Goal: Information Seeking & Learning: Learn about a topic

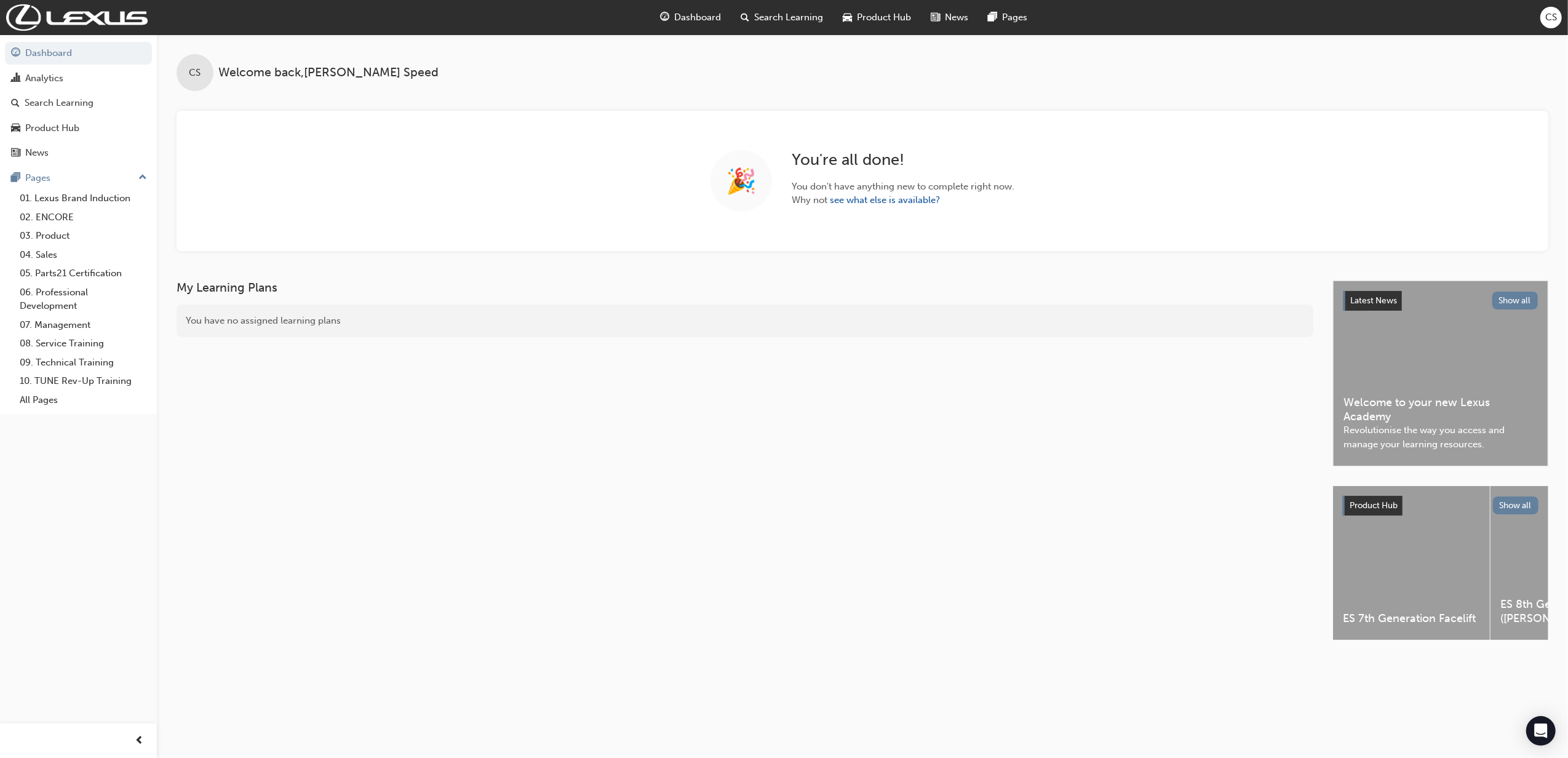
click at [800, 20] on span "Search Learning" at bounding box center [790, 17] width 69 height 14
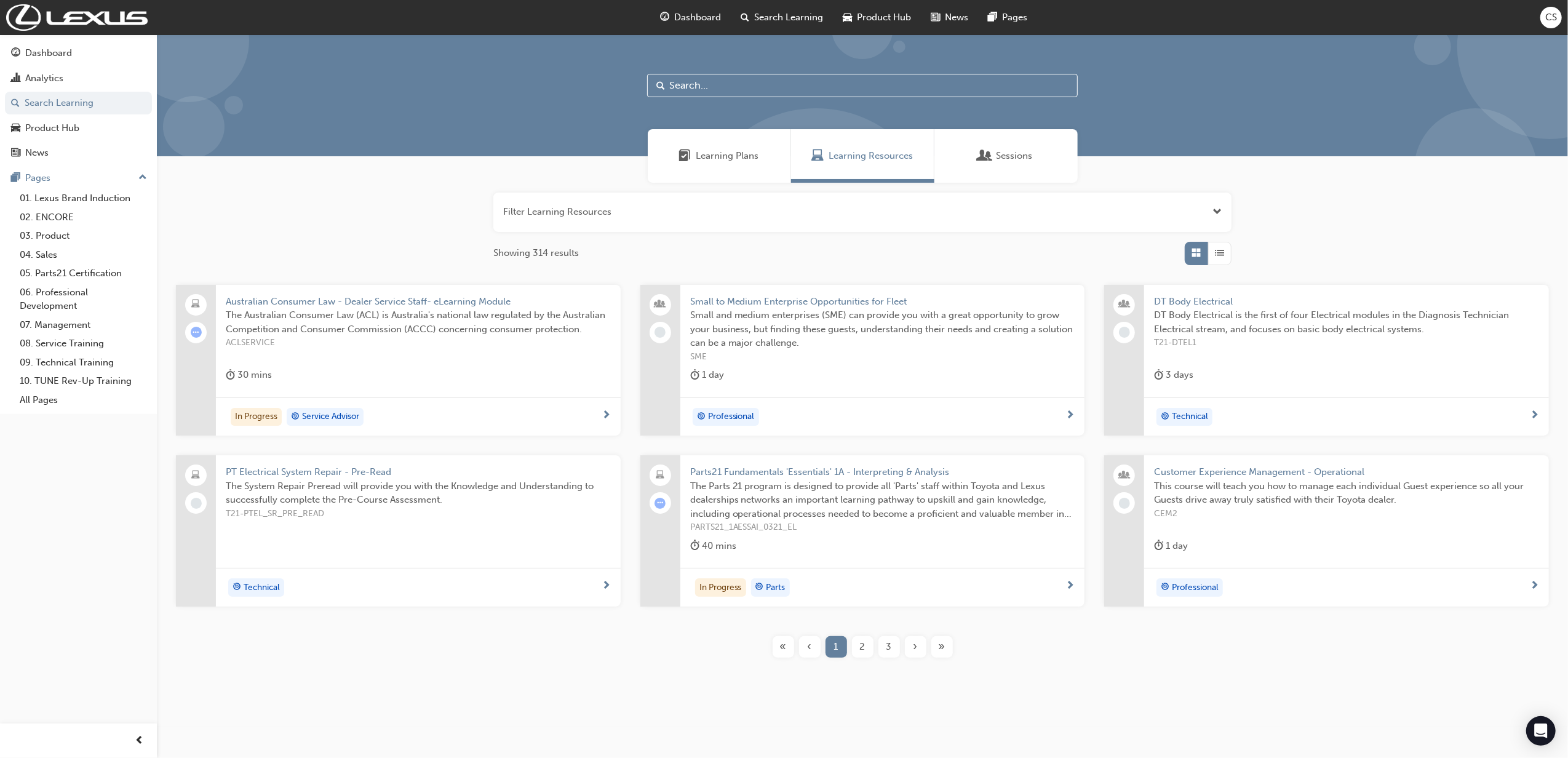
click at [798, 14] on span "Search Learning" at bounding box center [790, 17] width 69 height 14
click at [795, 20] on span "Search Learning" at bounding box center [790, 17] width 69 height 14
click at [769, 77] on input "text" at bounding box center [863, 85] width 431 height 24
click at [769, 20] on span "Search Learning" at bounding box center [790, 17] width 69 height 14
click at [769, 99] on div at bounding box center [863, 95] width 1412 height 122
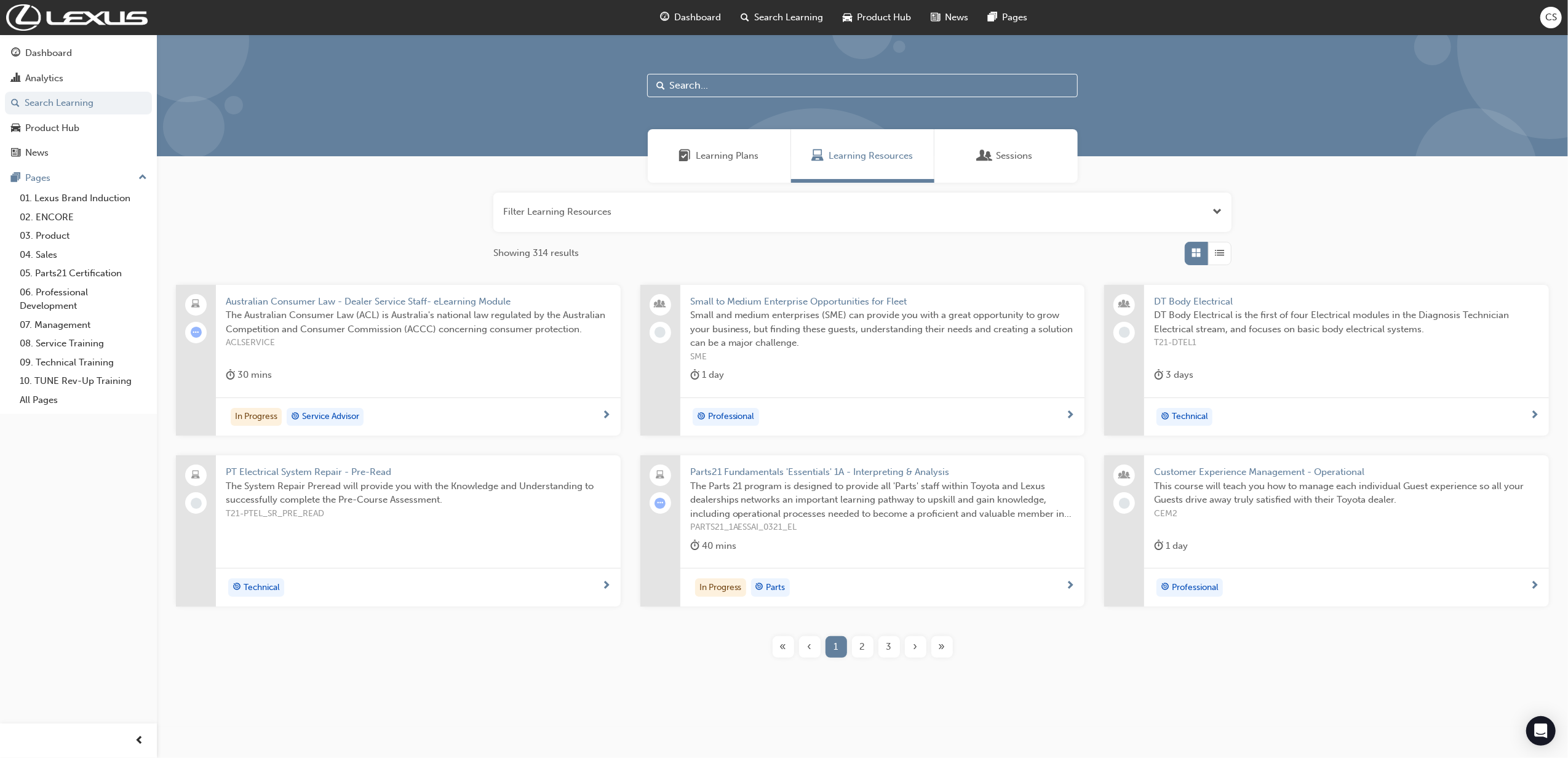
click at [774, 86] on input "text" at bounding box center [863, 85] width 431 height 24
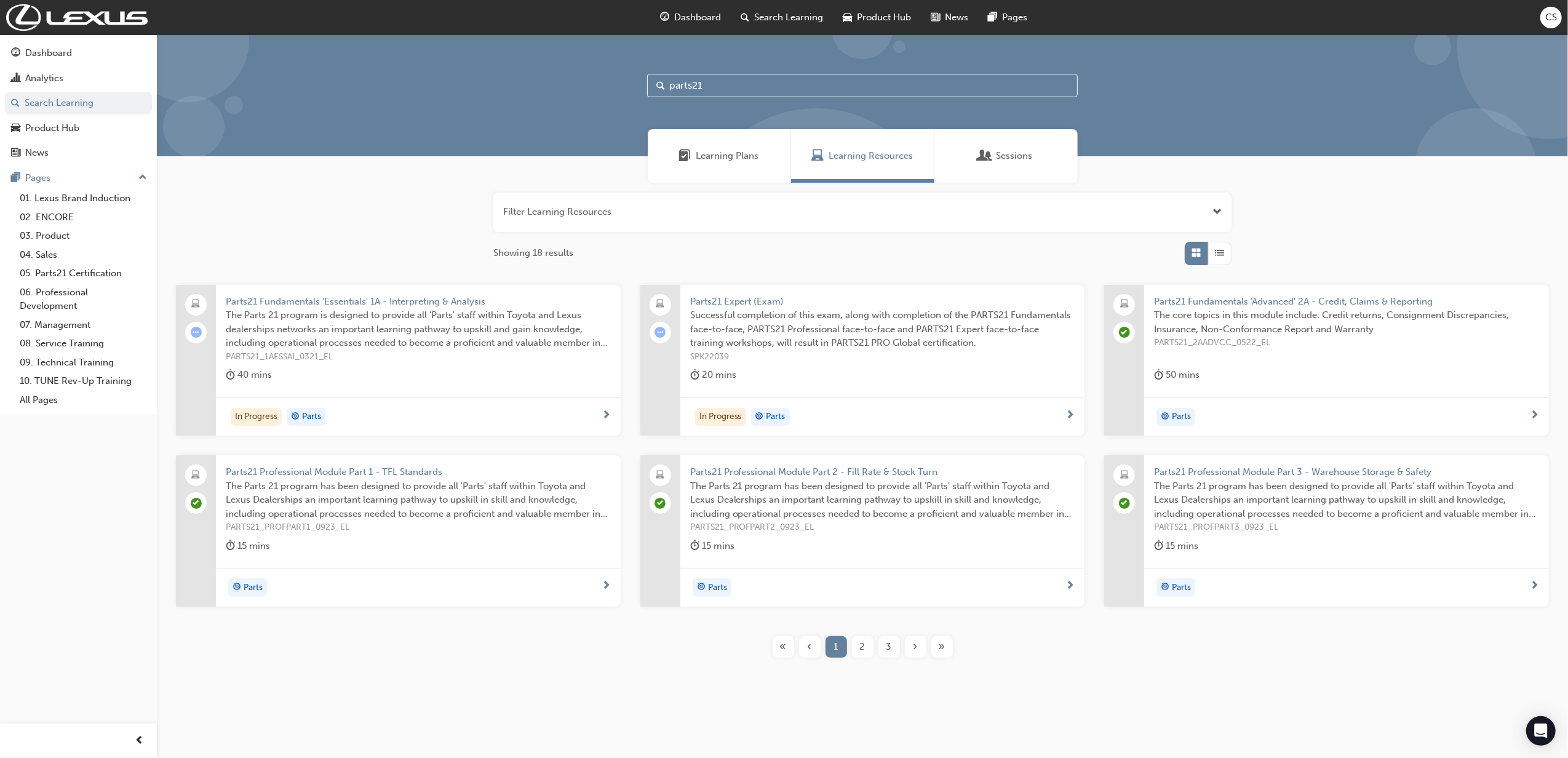
click at [719, 84] on input "parts21" at bounding box center [863, 85] width 431 height 24
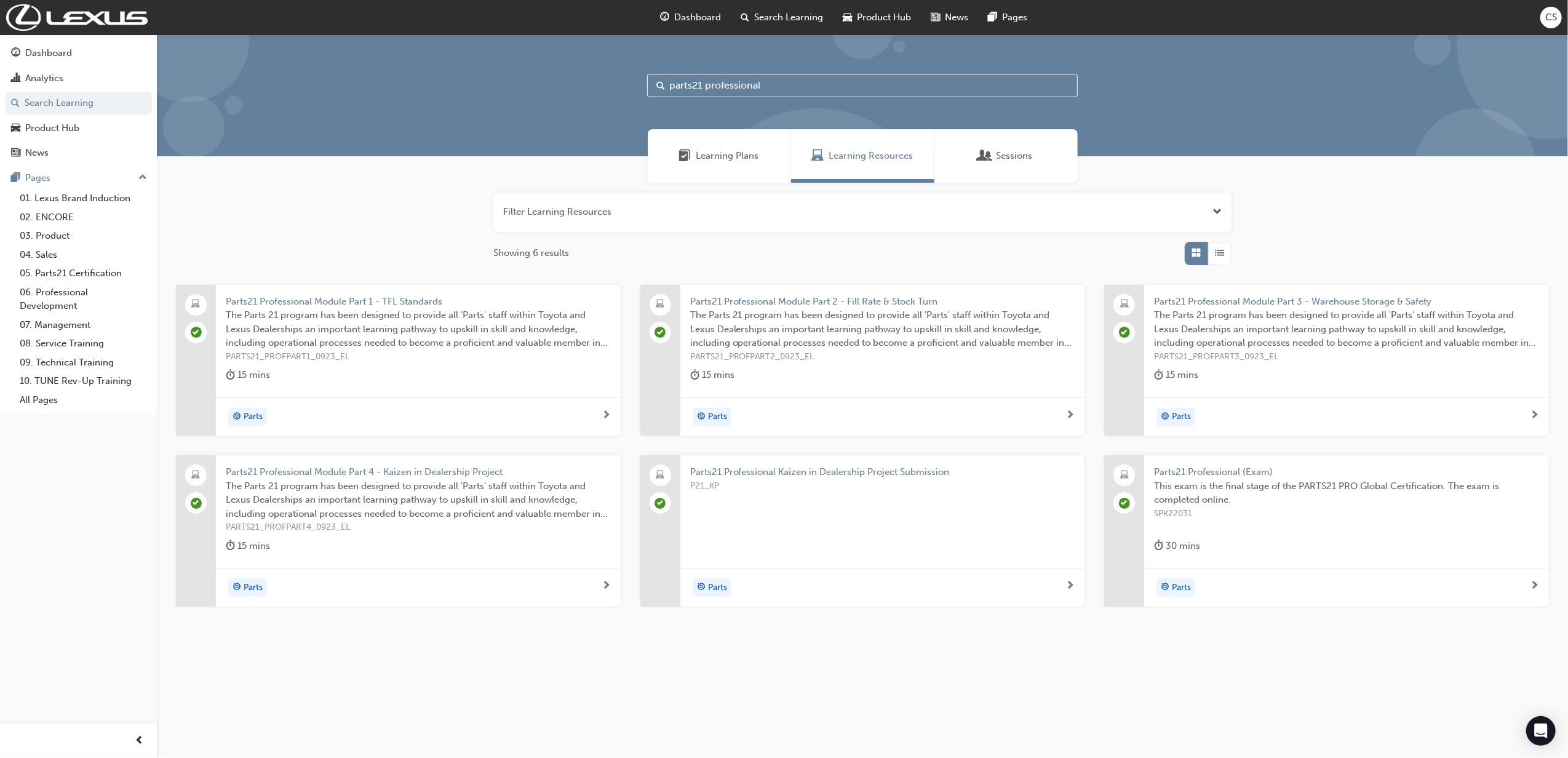
type input "parts21 professional"
click at [481, 476] on span "Parts21 Professional Module Part 4 - Kaizen in Dealership Project" at bounding box center [419, 472] width 385 height 14
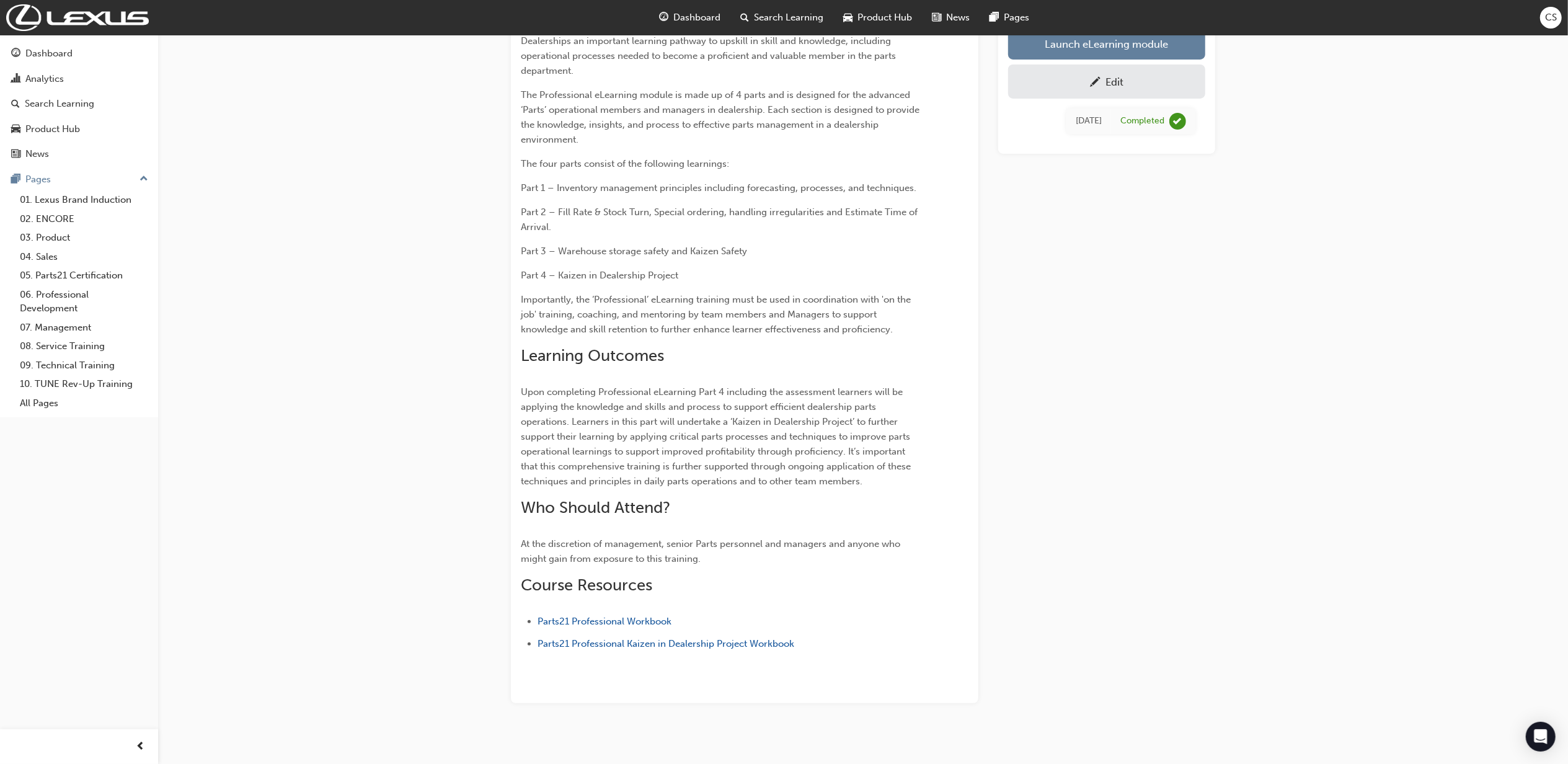
scroll to position [169, 0]
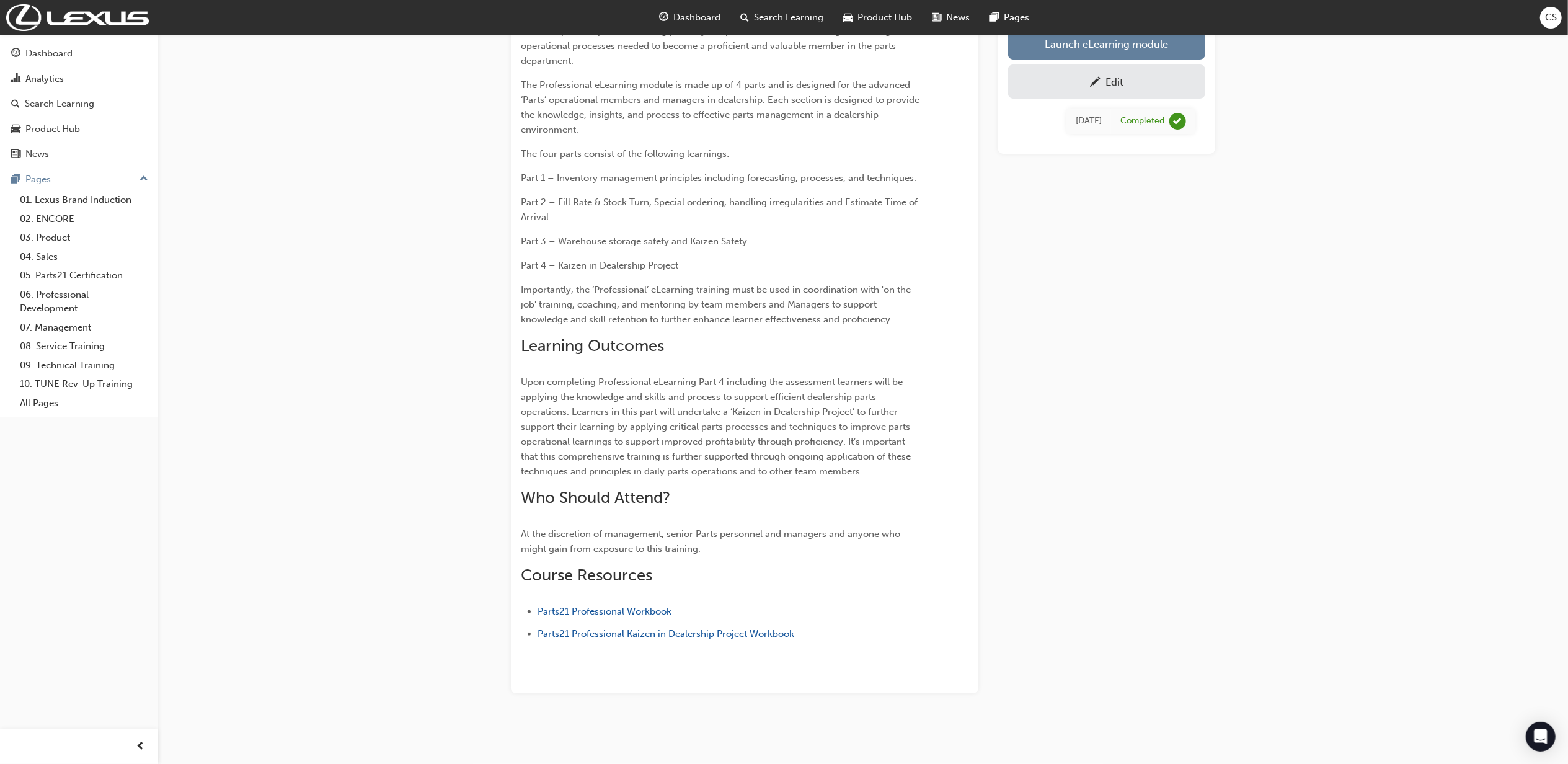
click at [1144, 83] on div "Edit" at bounding box center [1106, 81] width 178 height 16
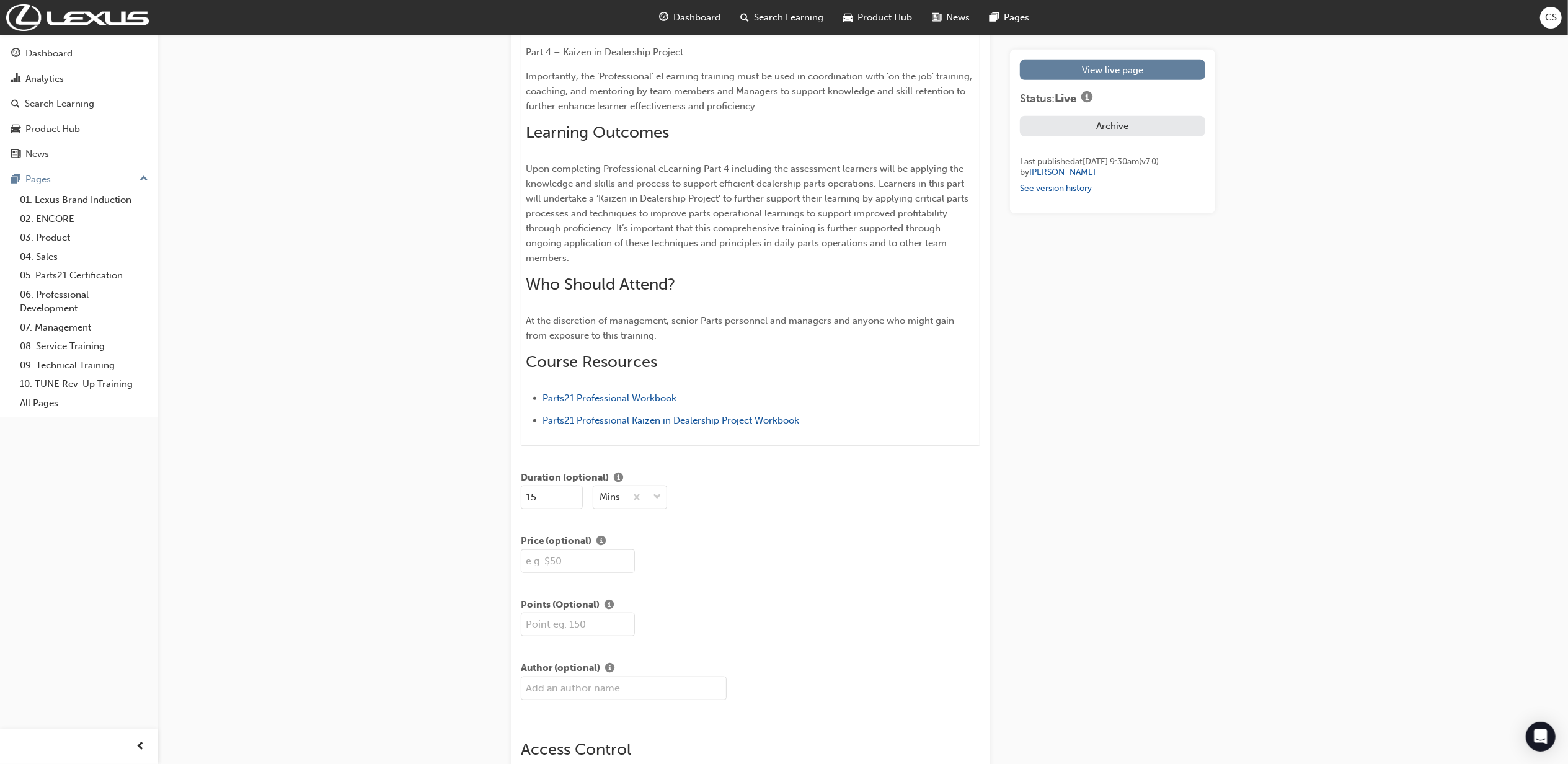
scroll to position [1157, 0]
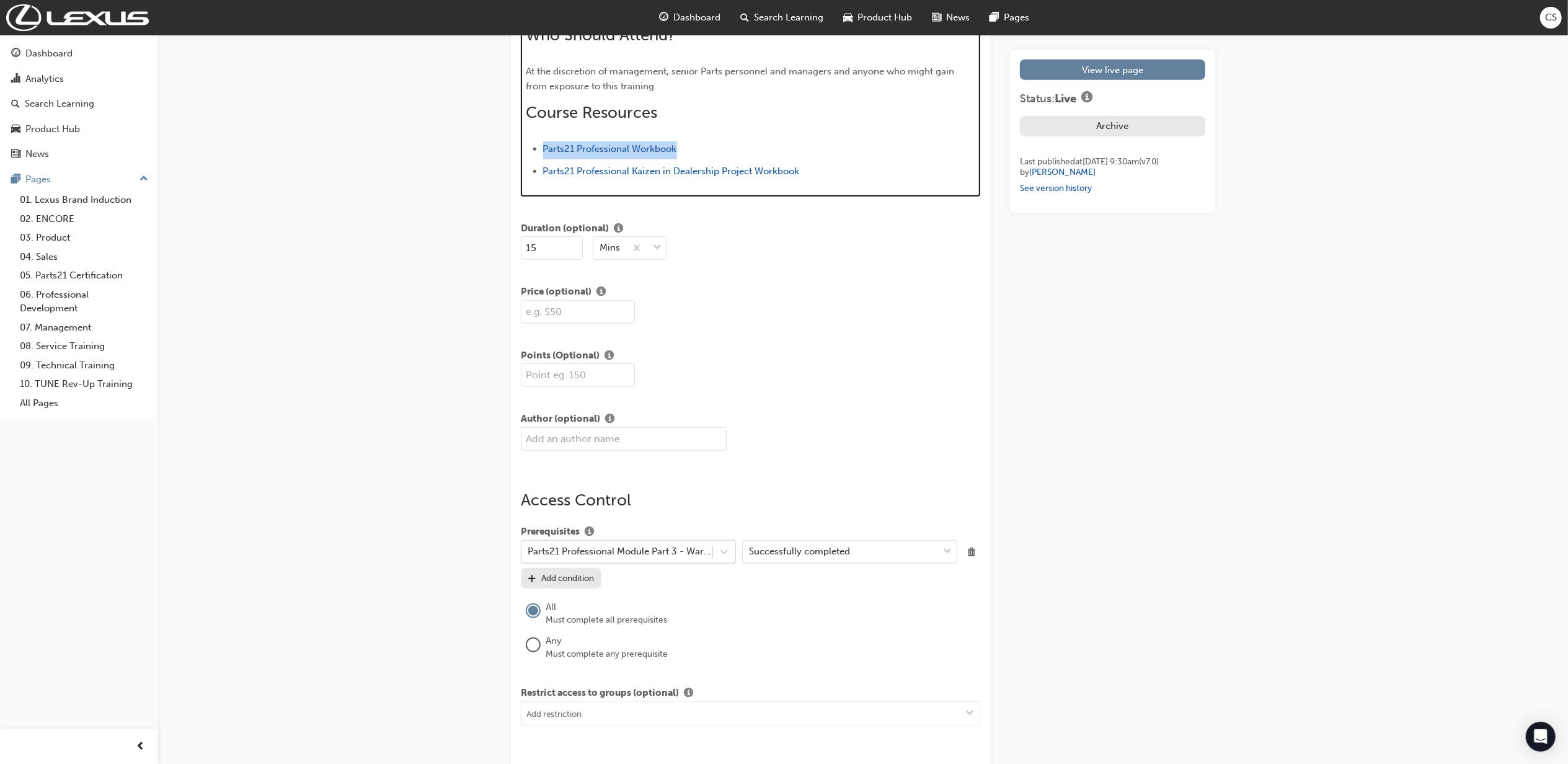
drag, startPoint x: 724, startPoint y: 146, endPoint x: 533, endPoint y: 145, distance: 191.0
click at [543, 145] on li "Parts21 Professional Workbook" at bounding box center [759, 150] width 432 height 18
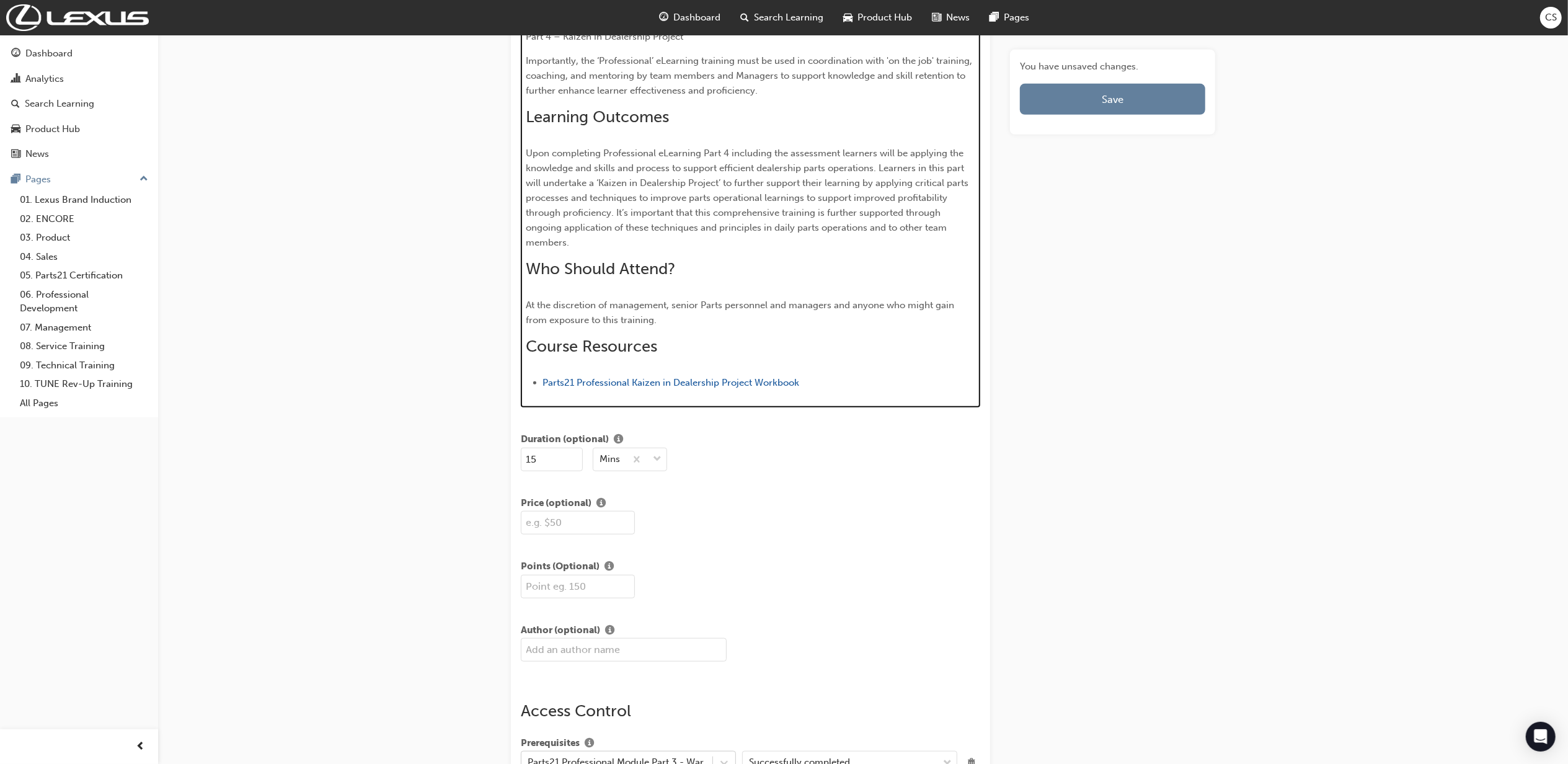
scroll to position [887, 0]
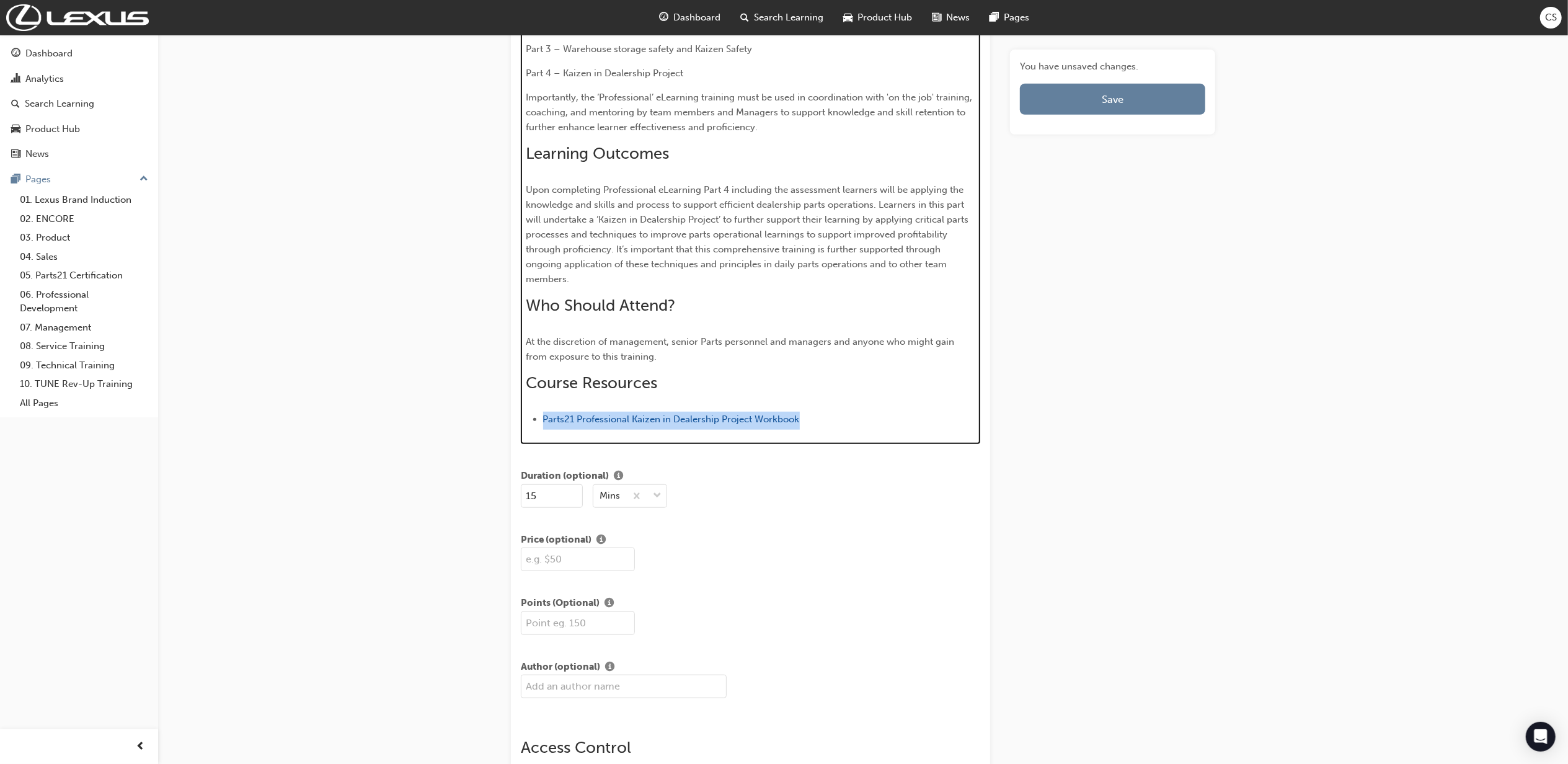
drag, startPoint x: 837, startPoint y: 415, endPoint x: 527, endPoint y: 408, distance: 310.1
click at [527, 408] on div "The Parts 21 program has been designed to provide all 'Parts' staff within Toyo…" at bounding box center [751, 145] width 449 height 569
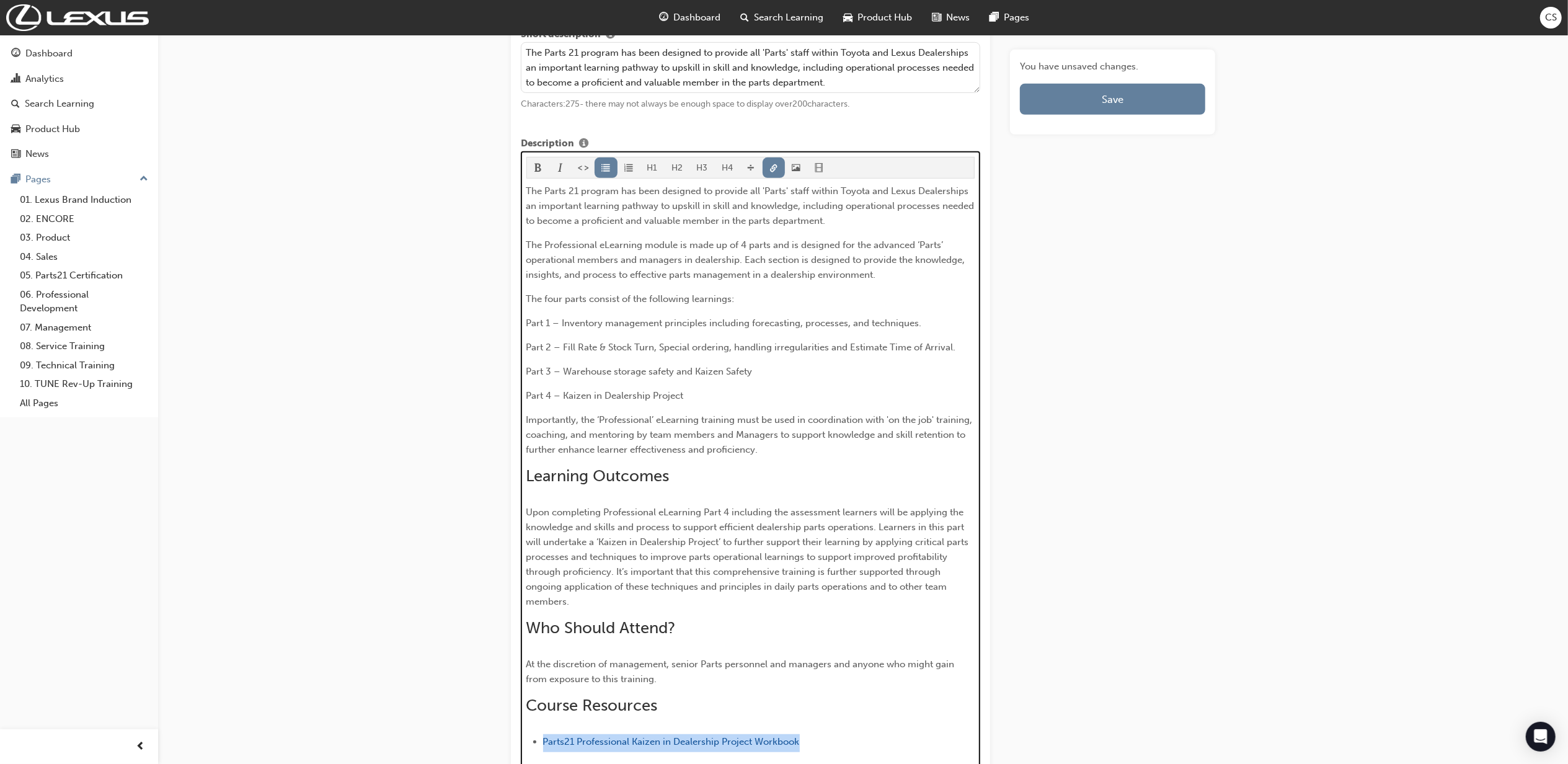
scroll to position [474, 0]
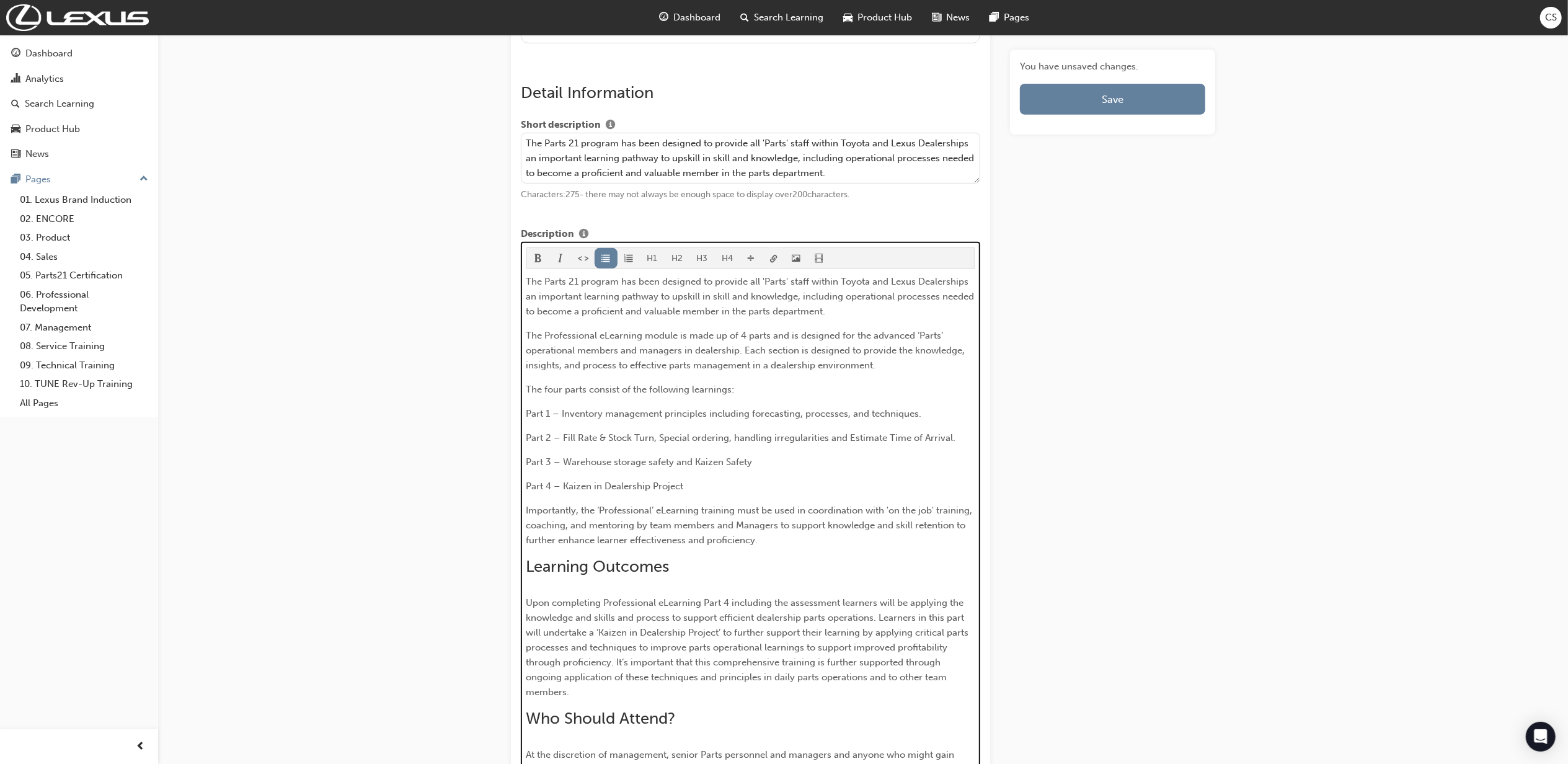
click at [779, 260] on button "button" at bounding box center [775, 258] width 23 height 21
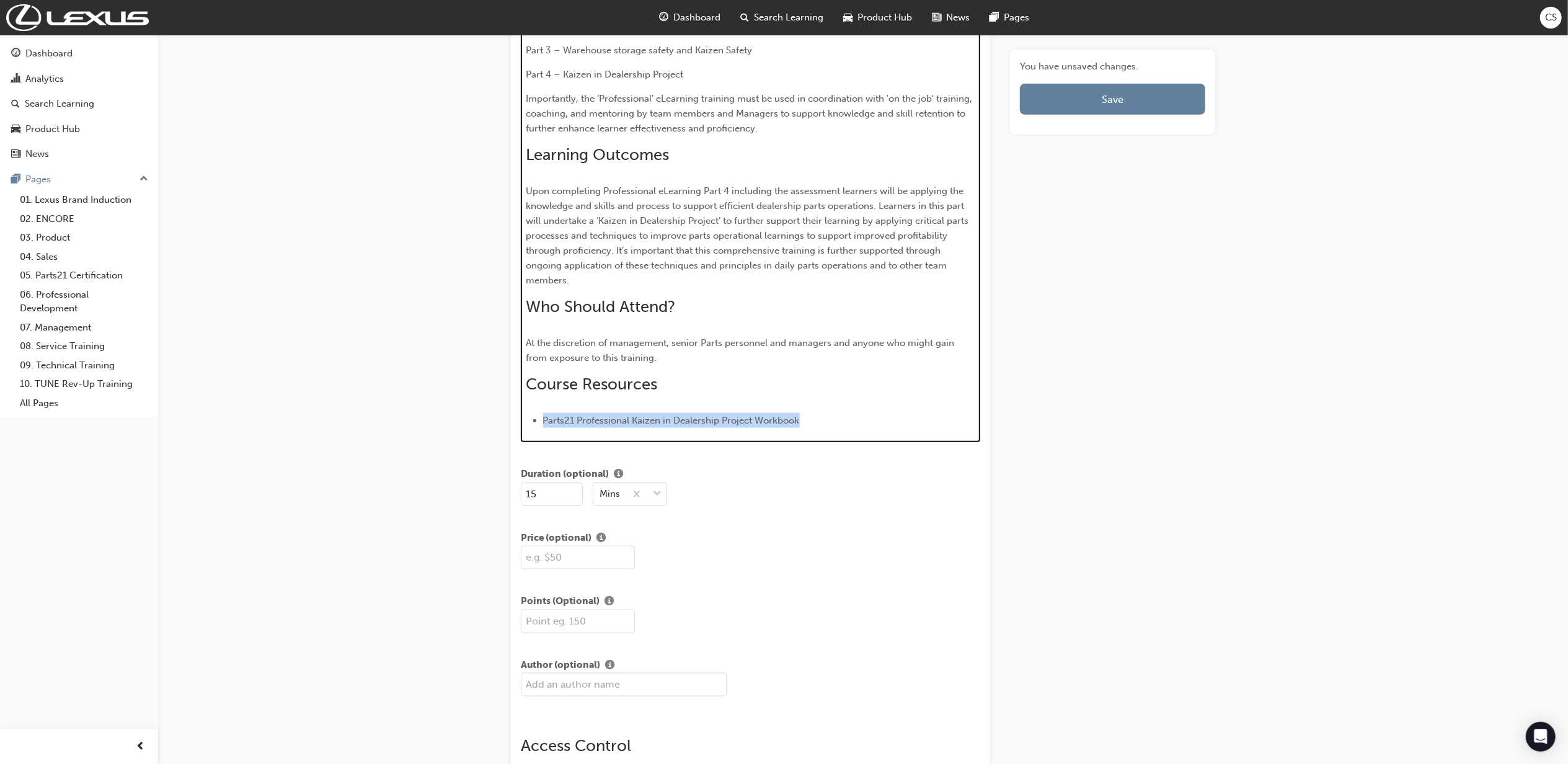
scroll to position [887, 0]
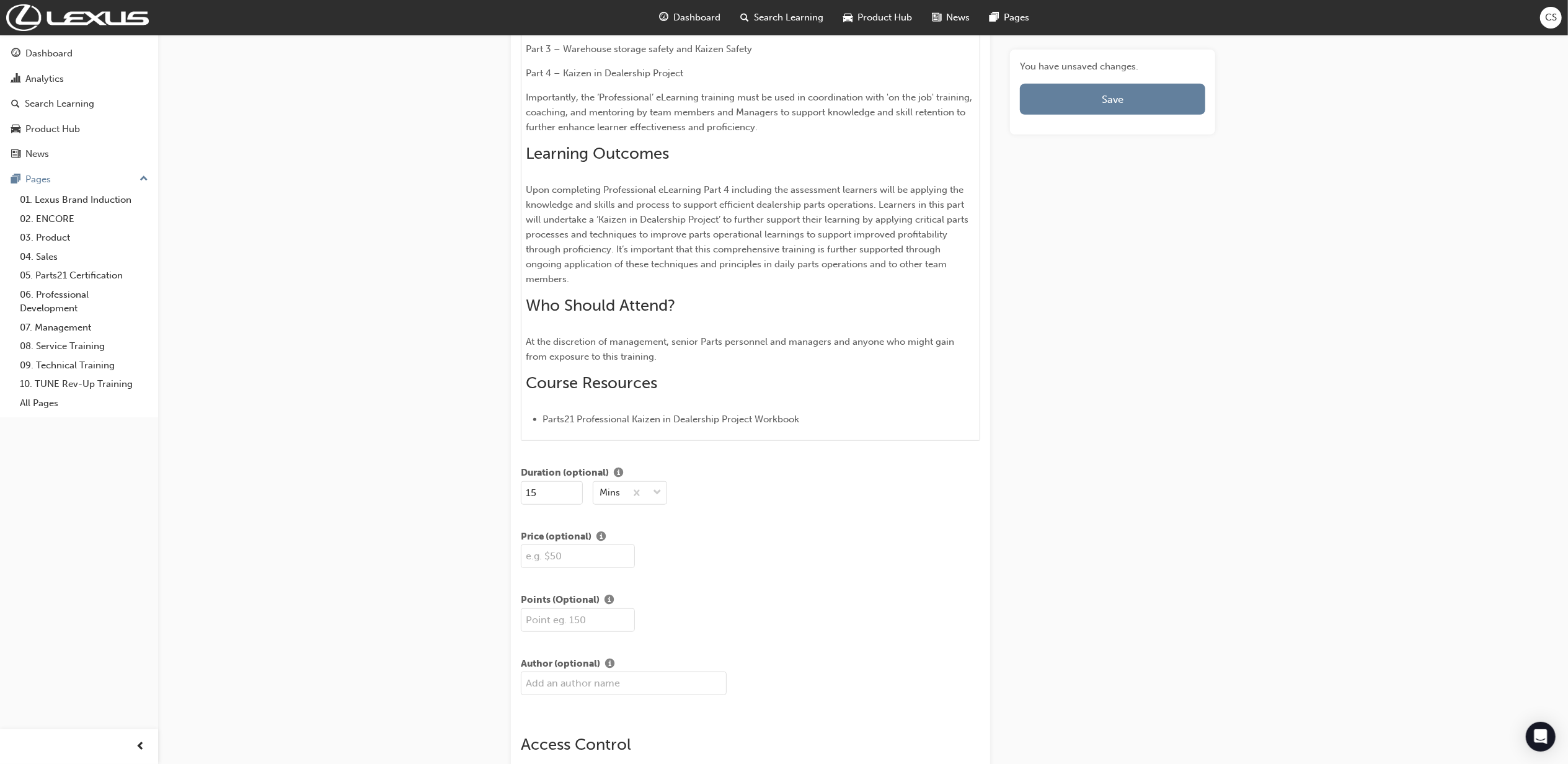
click at [817, 427] on div "H1 H2 H3 H4 The Parts 21 program has been designed to provide all 'Parts' staff…" at bounding box center [751, 135] width 460 height 612
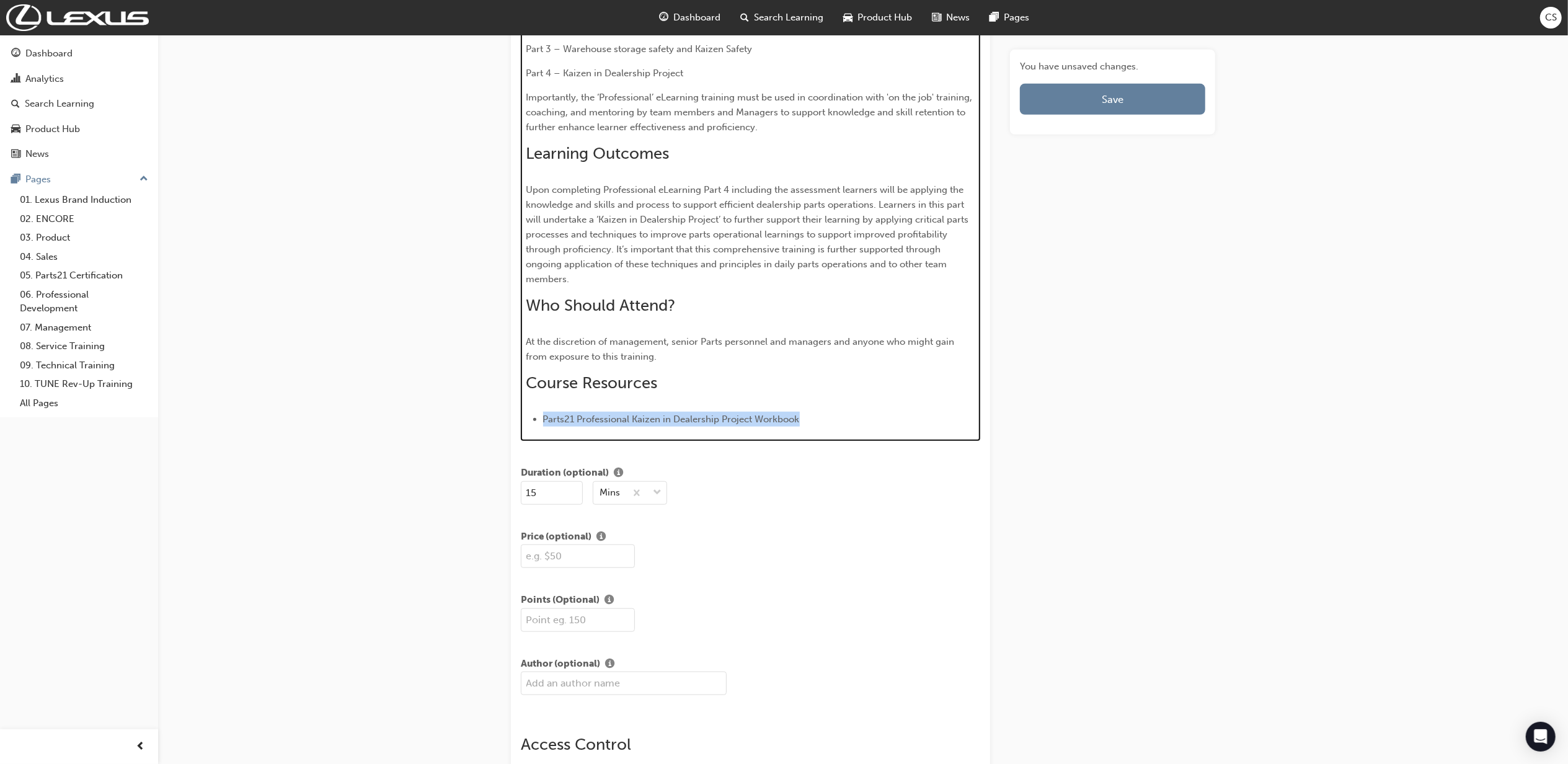
drag, startPoint x: 817, startPoint y: 420, endPoint x: 536, endPoint y: 433, distance: 281.3
click at [536, 433] on div "H1 H2 H3 H4 The Parts 21 program has been designed to provide all 'Parts' staff…" at bounding box center [751, 135] width 460 height 612
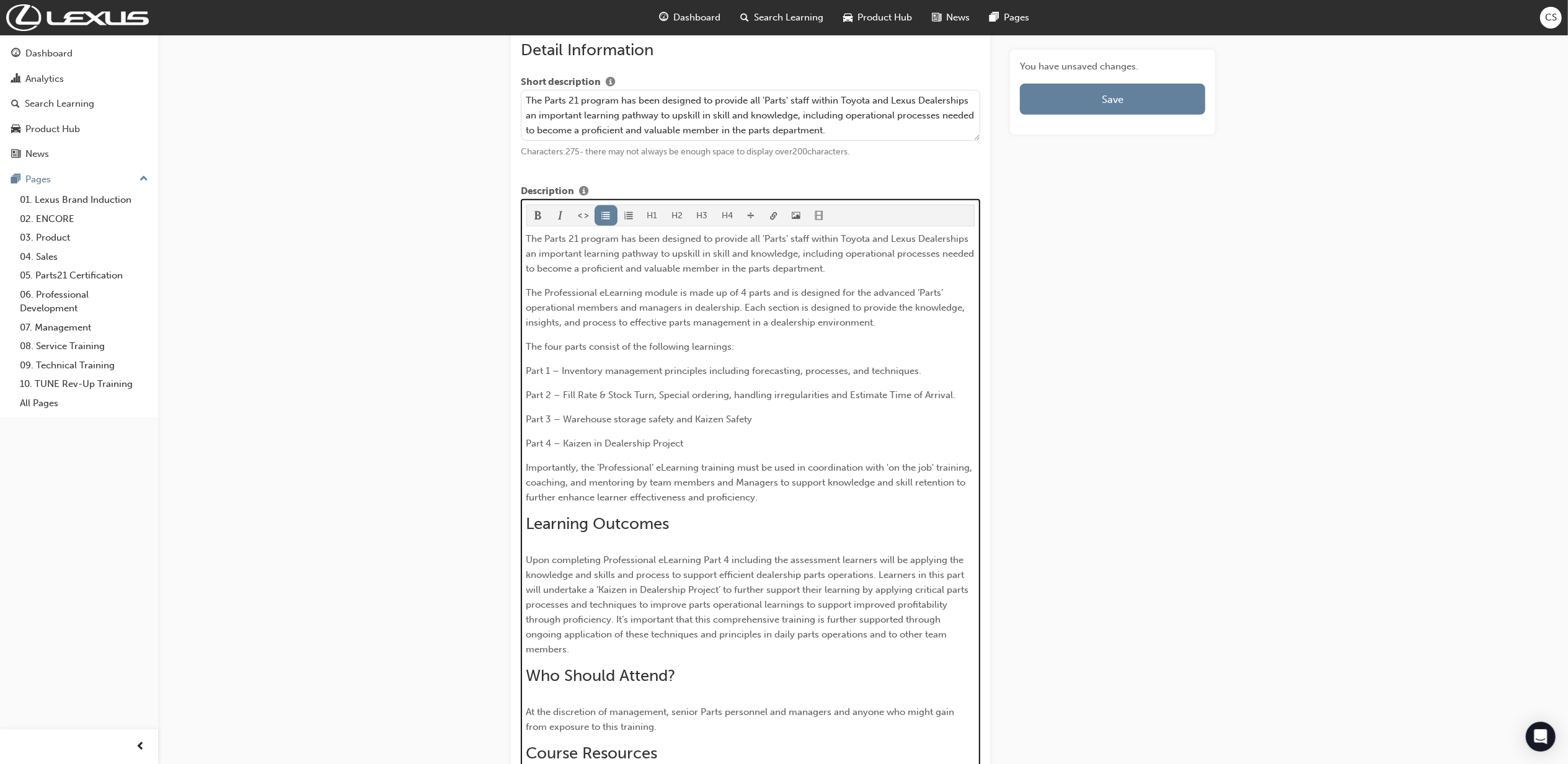
scroll to position [474, 0]
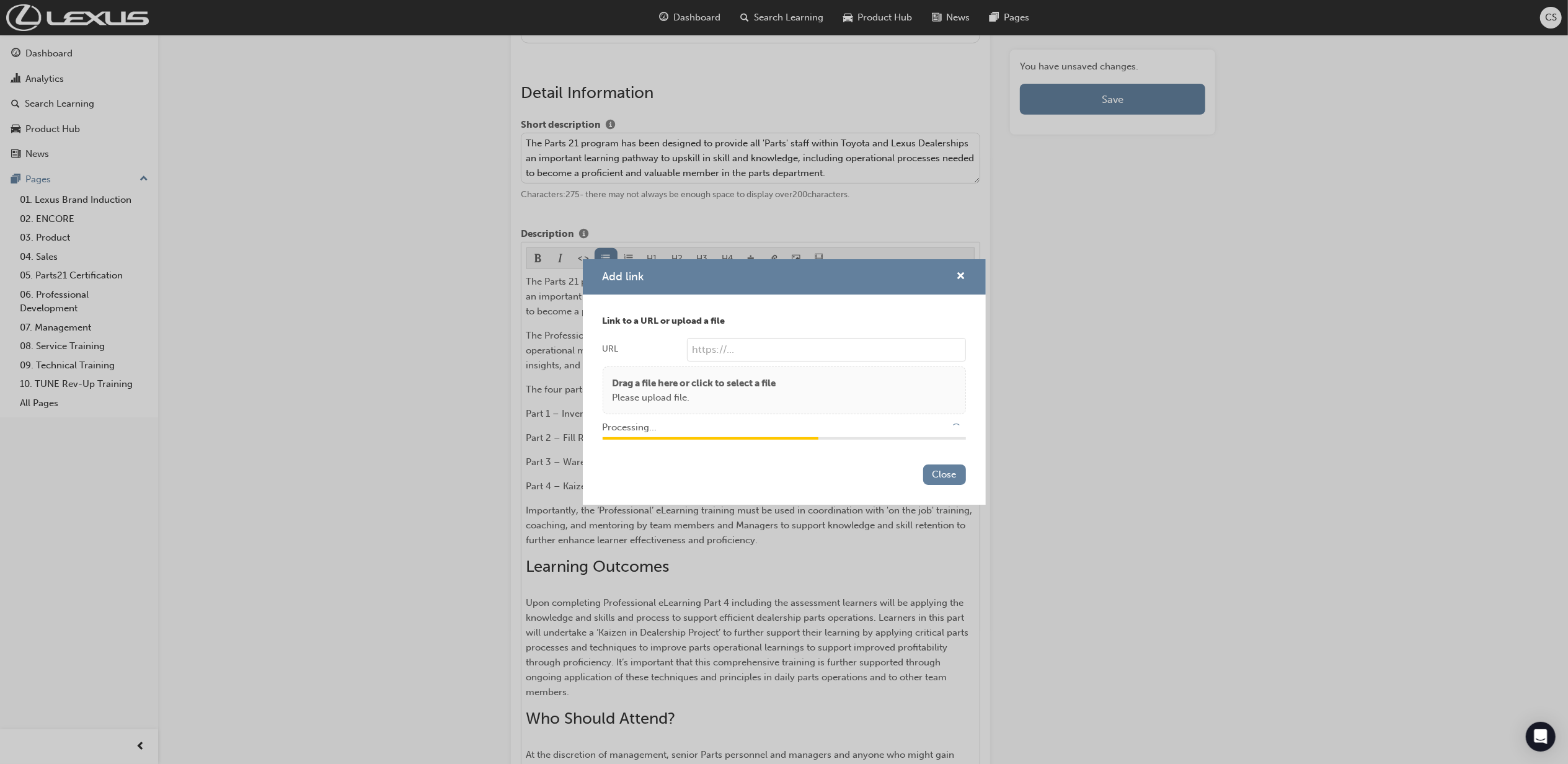
type input "/upload/a686c7cf-0183-402a-8d90-592d2a388365.pdf"
click at [936, 472] on button "Close" at bounding box center [945, 475] width 43 height 21
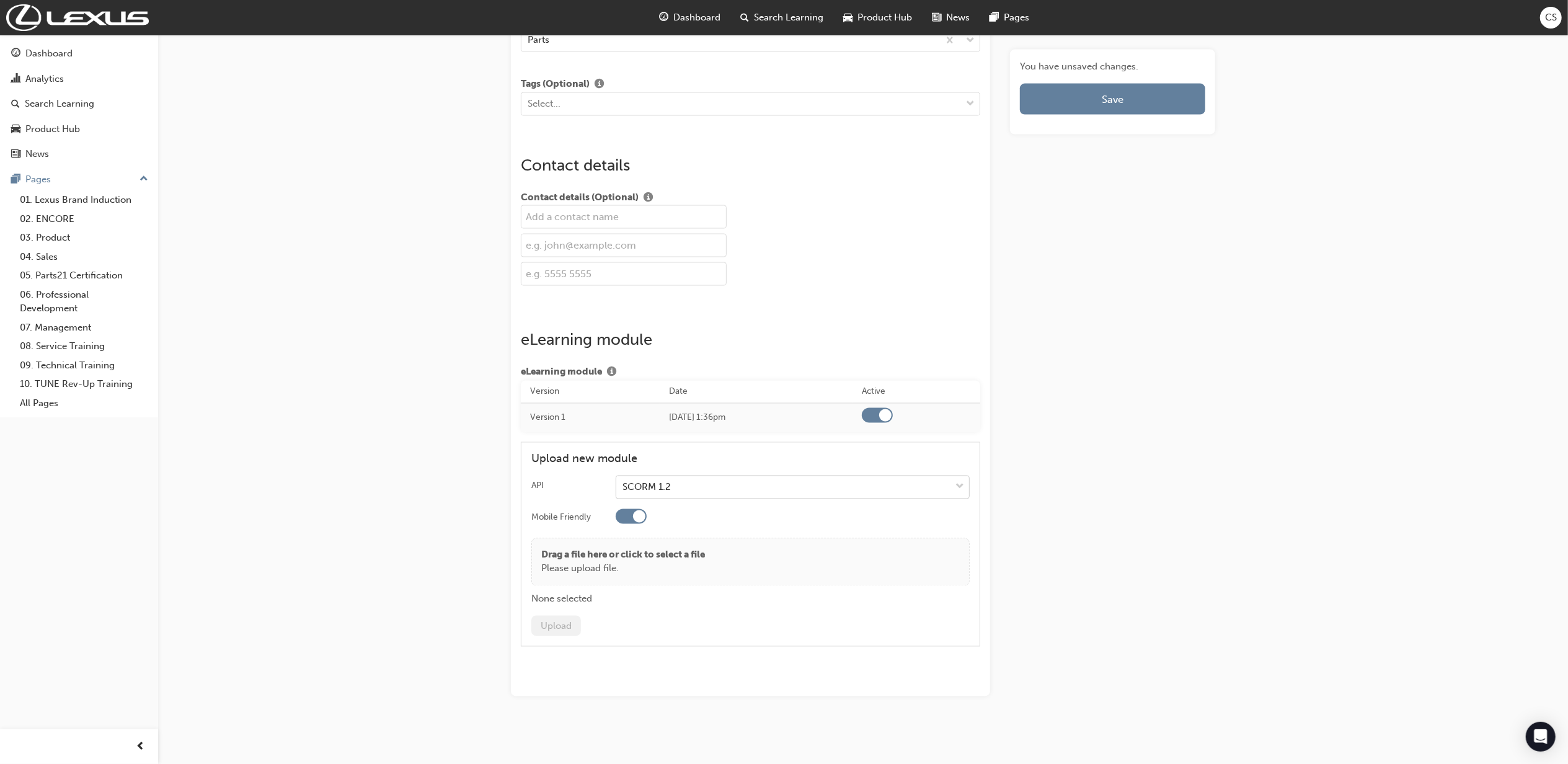
scroll to position [2027, 0]
click at [651, 557] on p "Drag a file here or click to select a file" at bounding box center [623, 553] width 163 height 14
click at [557, 623] on button "Upload" at bounding box center [557, 624] width 50 height 21
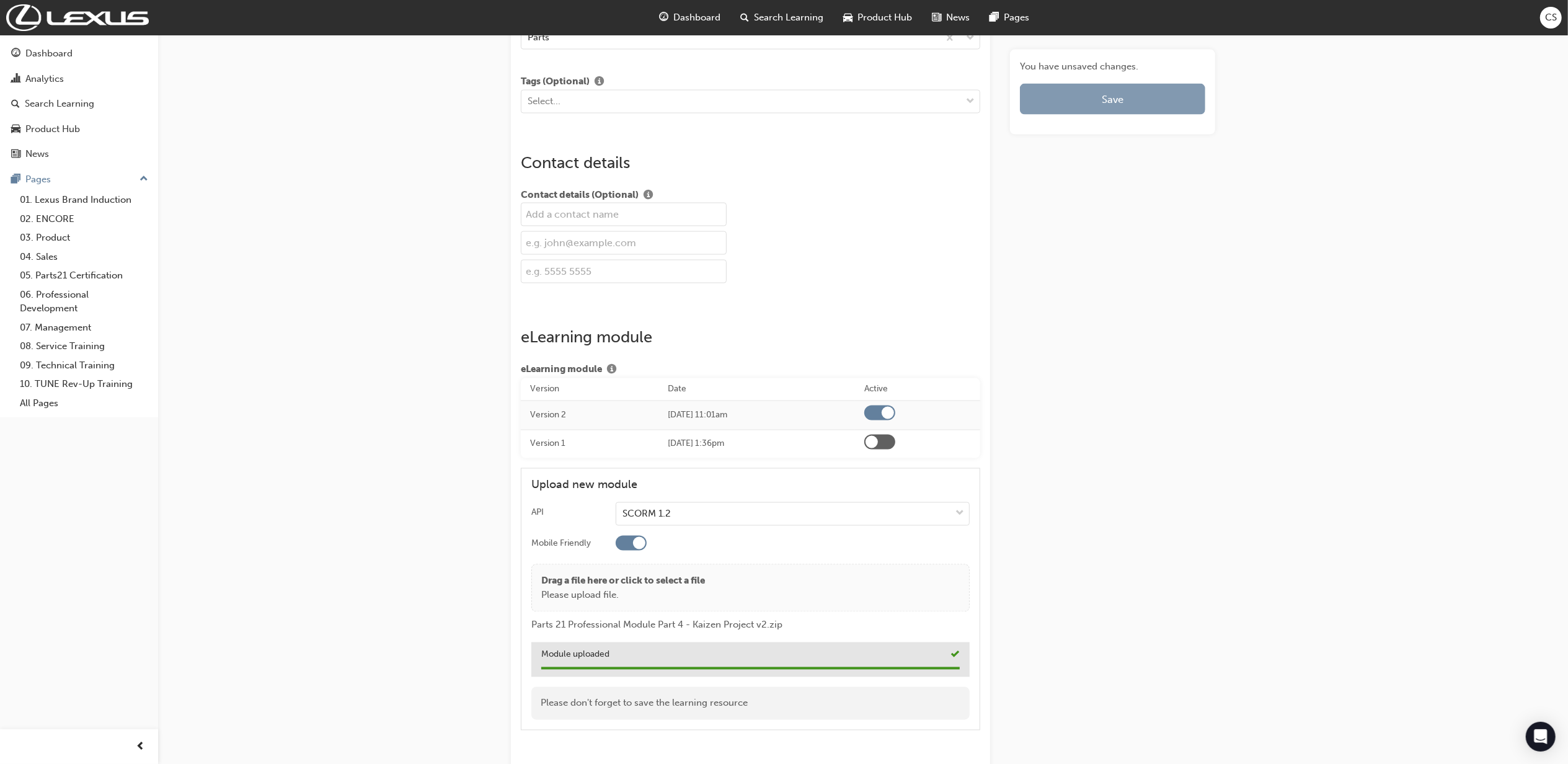
click at [1087, 109] on button "Save" at bounding box center [1112, 99] width 186 height 31
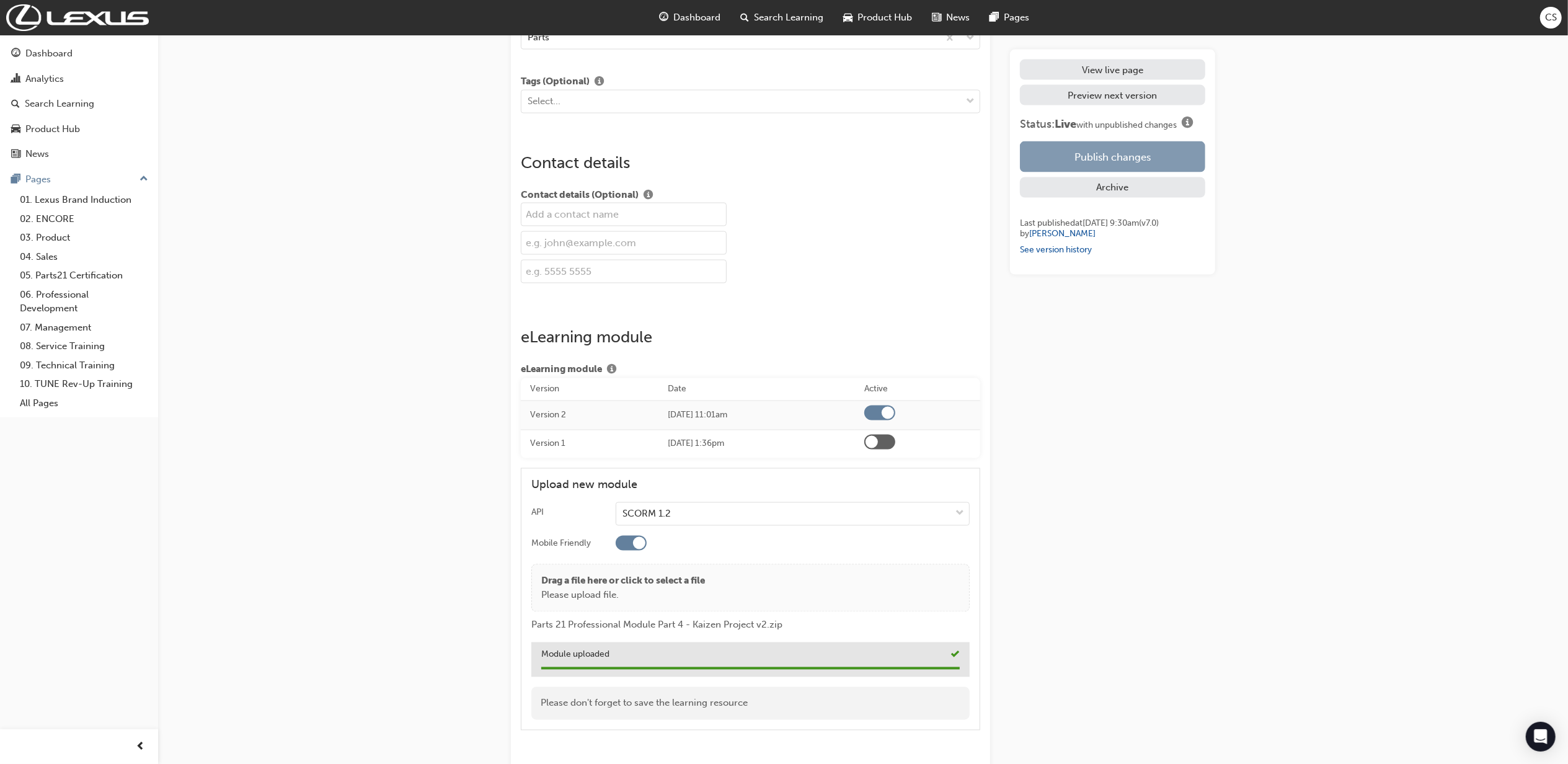
click at [1099, 149] on button "Publish changes" at bounding box center [1112, 157] width 186 height 31
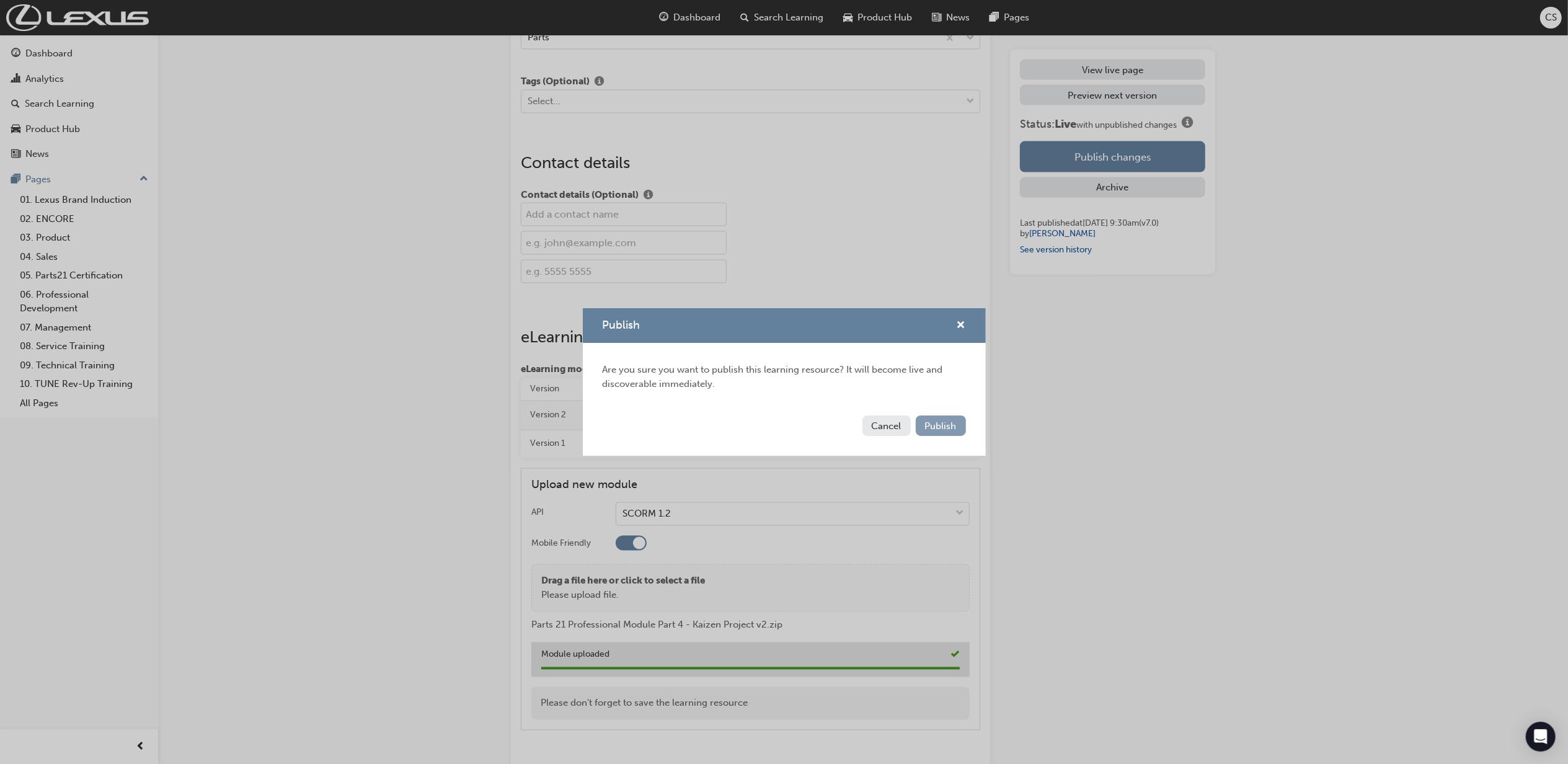
click at [940, 420] on span "Publish" at bounding box center [941, 426] width 31 height 12
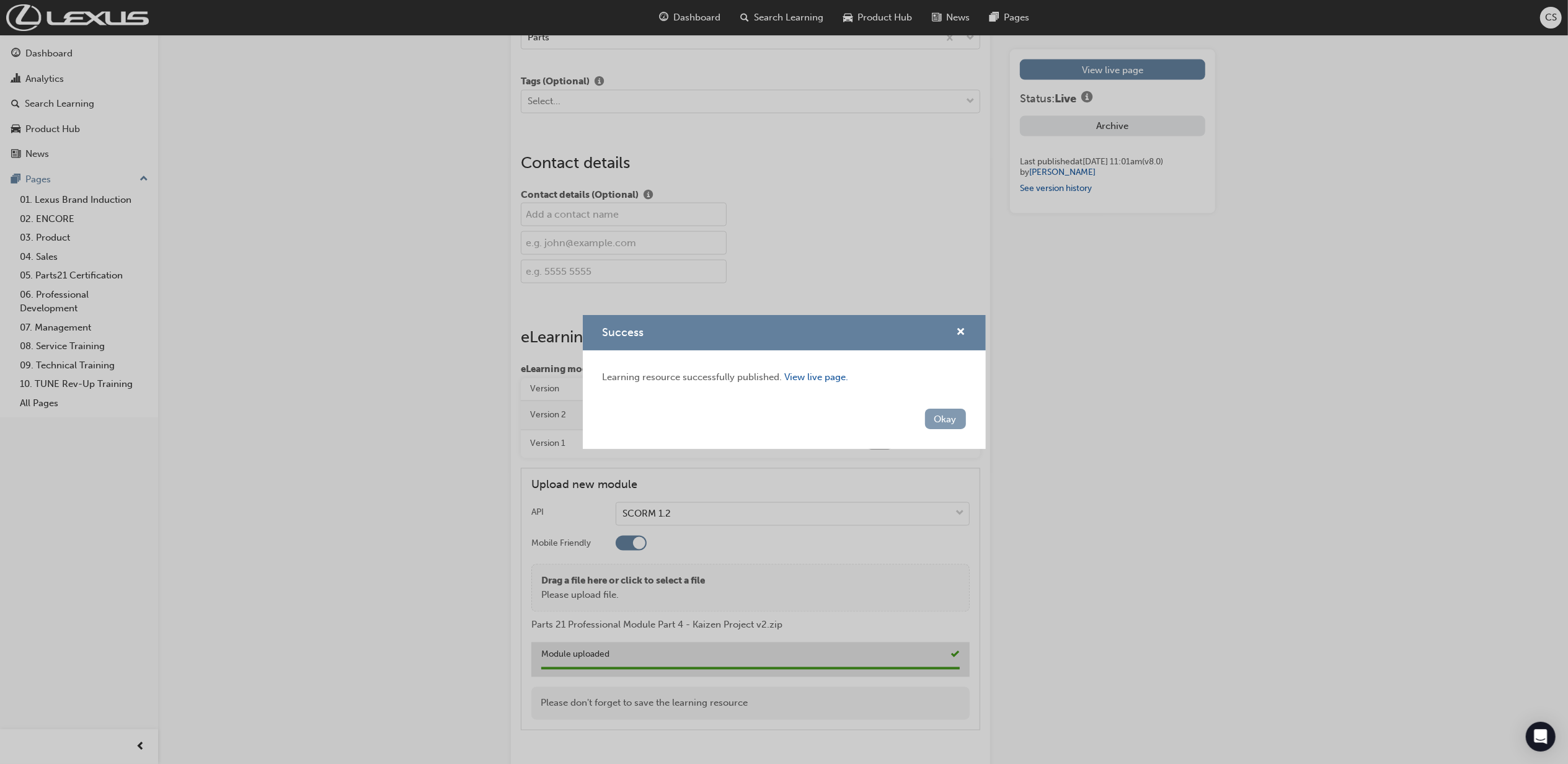
click at [944, 415] on button "Okay" at bounding box center [946, 419] width 41 height 21
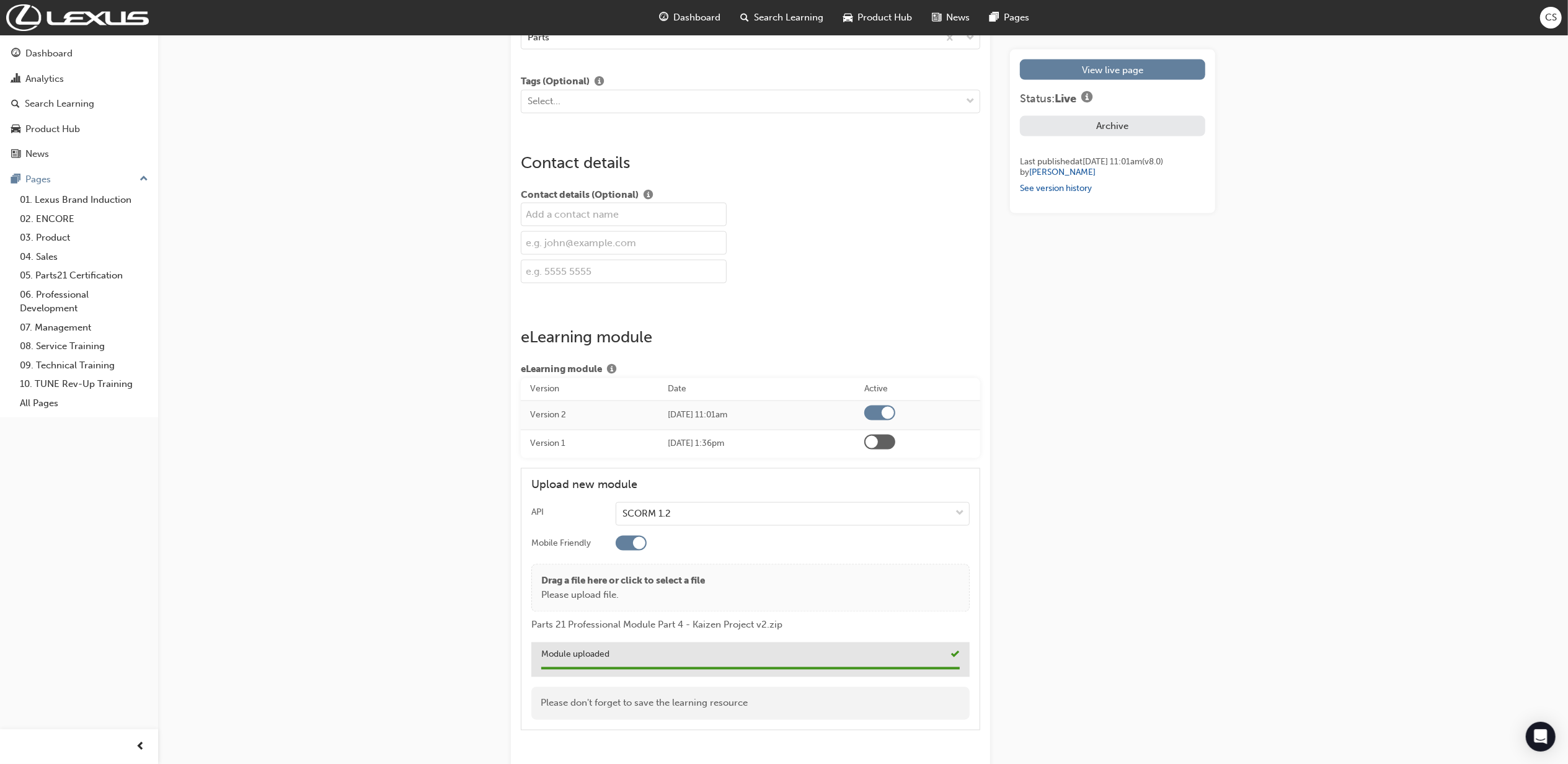
click at [1124, 74] on link "View live page" at bounding box center [1112, 69] width 186 height 21
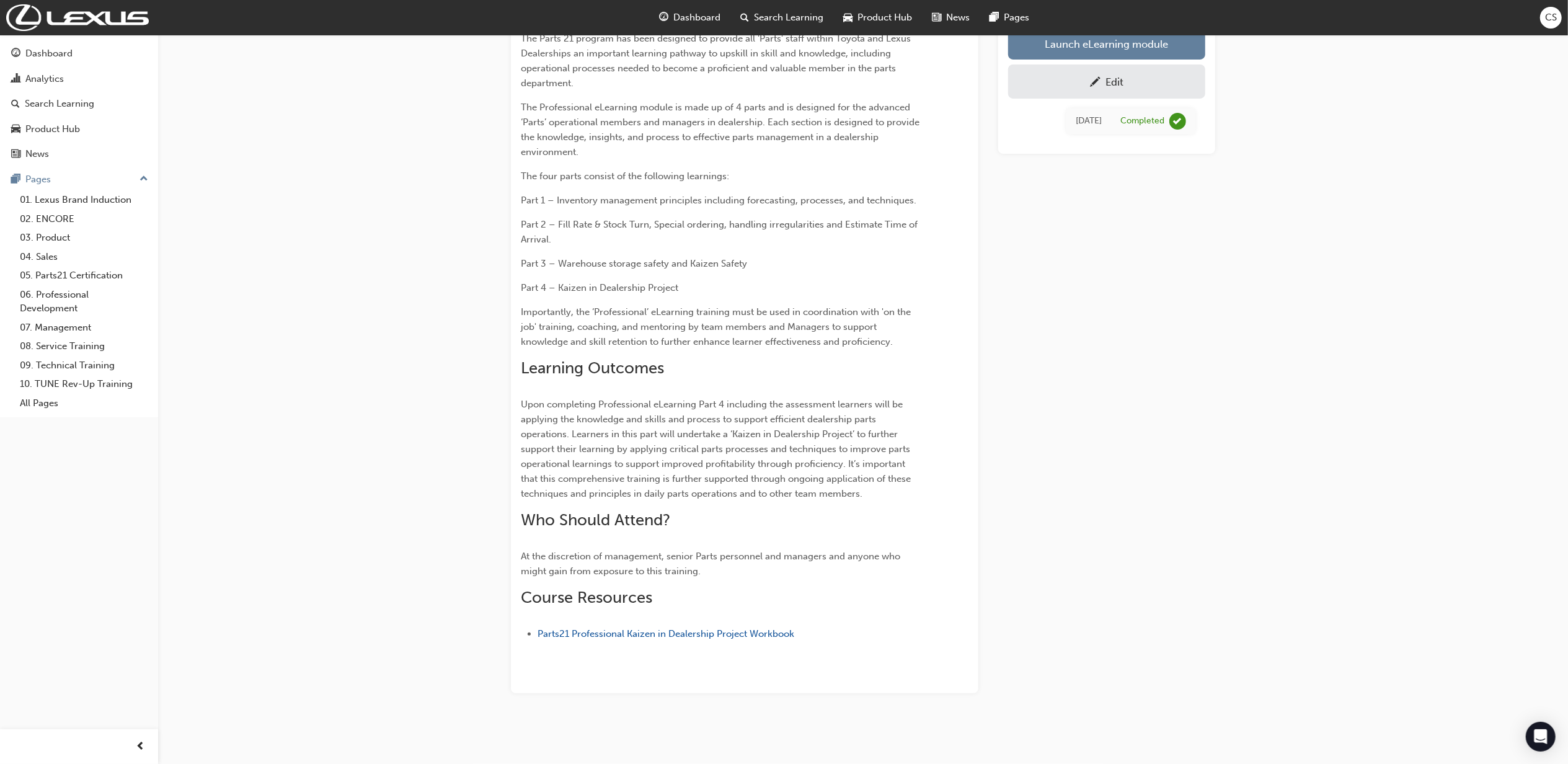
scroll to position [146, 0]
click at [658, 635] on span "Parts21 Professional Kaizen in Dealership Project Workbook" at bounding box center [666, 635] width 257 height 12
click at [1149, 44] on link "Launch eLearning module" at bounding box center [1106, 45] width 197 height 31
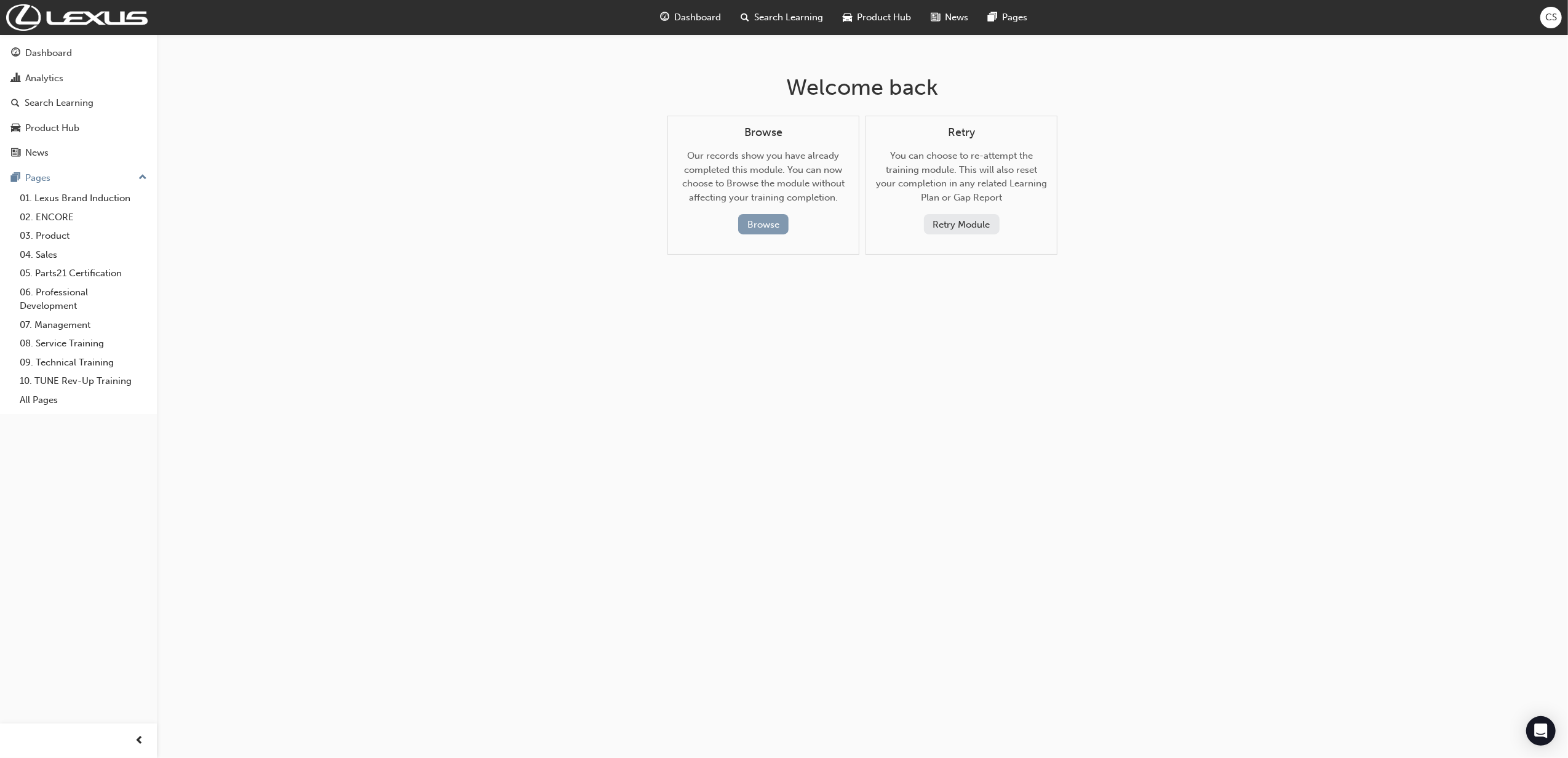
click at [773, 234] on button "Browse" at bounding box center [764, 224] width 51 height 20
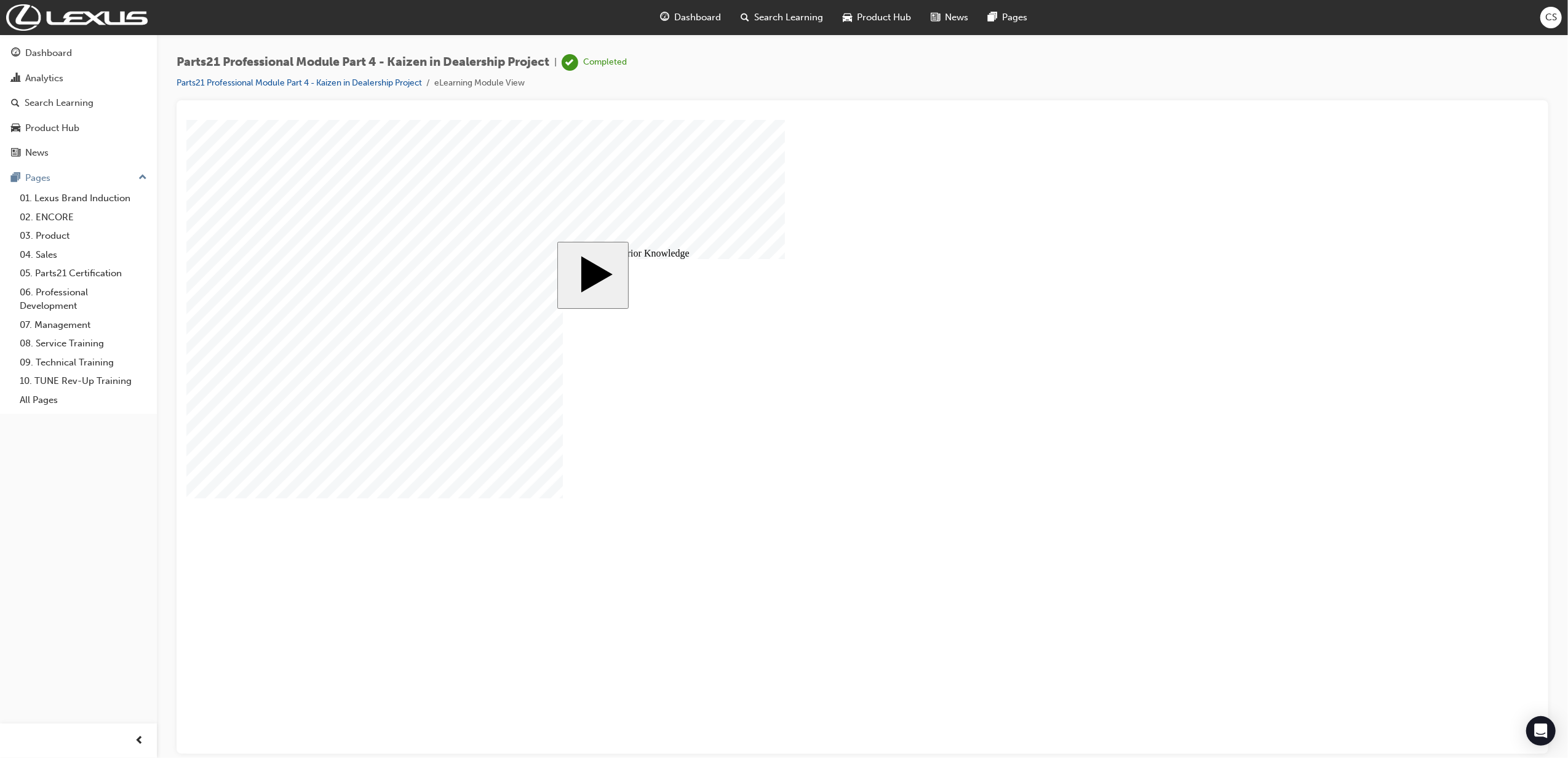
drag, startPoint x: 639, startPoint y: 409, endPoint x: 646, endPoint y: 420, distance: 13.0
